Goal: Information Seeking & Learning: Learn about a topic

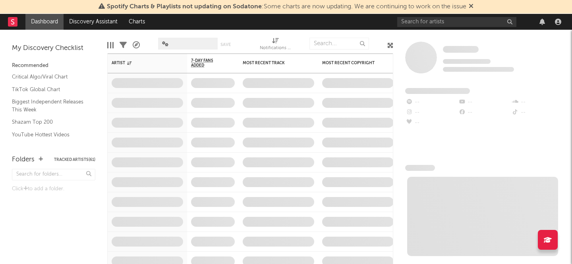
click at [420, 6] on span "Spotify Charts & Playlists not updating on Sodatone : Some charts are now updat…" at bounding box center [286, 7] width 359 height 6
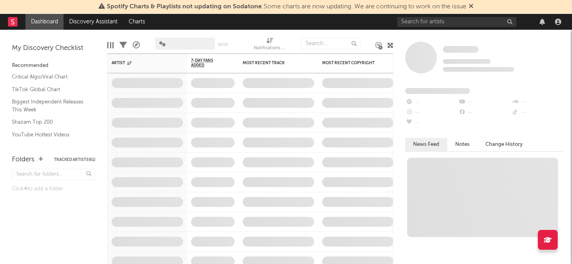
click at [472, 6] on icon at bounding box center [470, 6] width 5 height 6
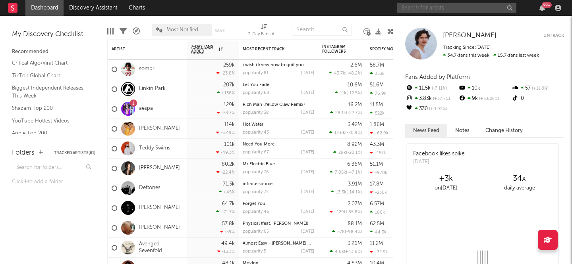
click at [414, 4] on input "text" at bounding box center [456, 8] width 119 height 10
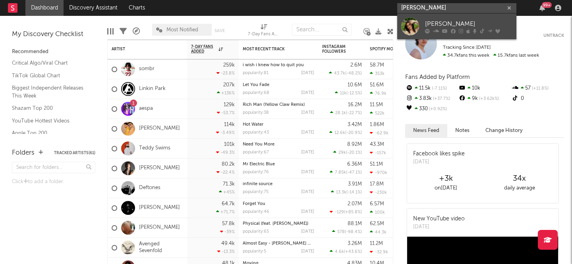
type input "[PERSON_NAME]"
click at [411, 31] on div at bounding box center [410, 26] width 18 height 18
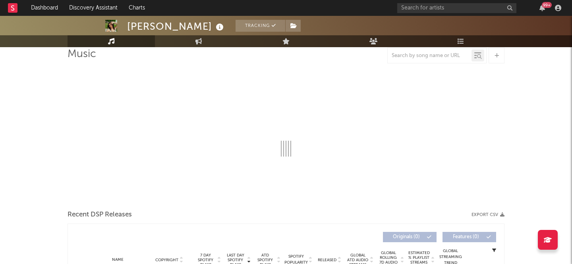
select select "6m"
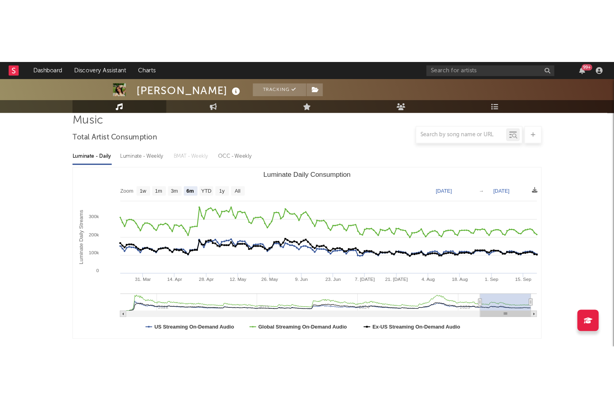
scroll to position [78, 0]
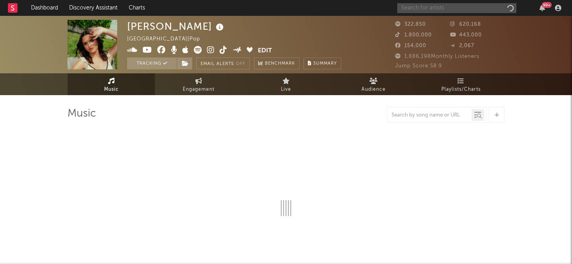
click at [454, 9] on input "text" at bounding box center [456, 8] width 119 height 10
select select "6m"
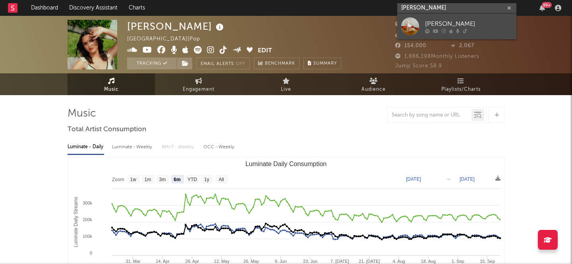
type input "[PERSON_NAME]"
click at [422, 28] on link "[PERSON_NAME]" at bounding box center [456, 26] width 119 height 26
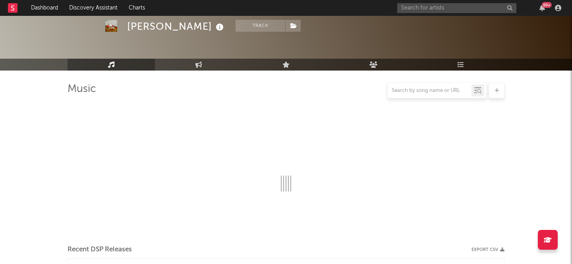
scroll to position [82, 0]
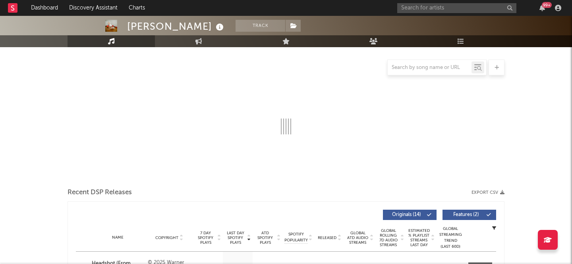
select select "6m"
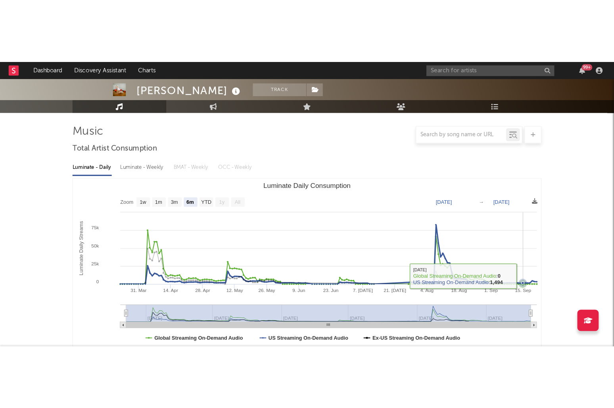
scroll to position [50, 0]
